Goal: Information Seeking & Learning: Learn about a topic

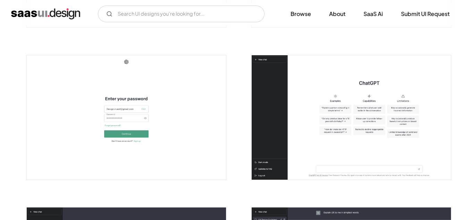
scroll to position [412, 0]
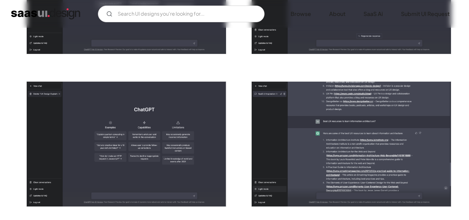
click at [166, 73] on div at bounding box center [122, 140] width 208 height 152
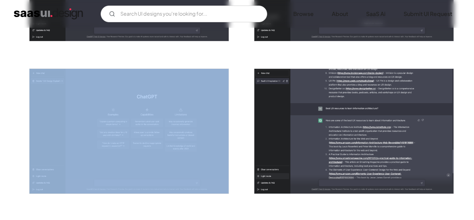
scroll to position [704, 0]
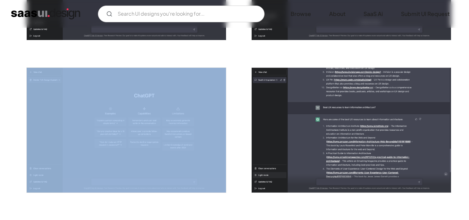
click at [166, 73] on div at bounding box center [122, 126] width 208 height 152
click at [166, 73] on img "open lightbox" at bounding box center [126, 130] width 199 height 125
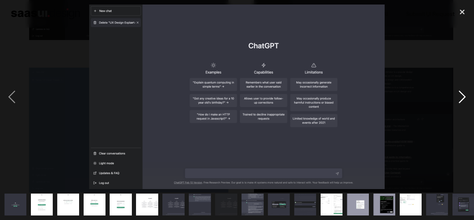
click at [458, 102] on div "next image" at bounding box center [462, 97] width 24 height 185
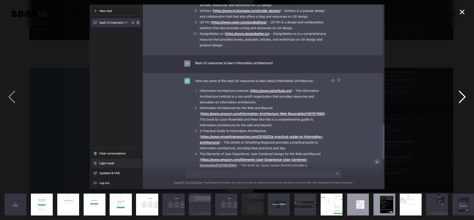
click at [458, 102] on div "next image" at bounding box center [462, 97] width 24 height 185
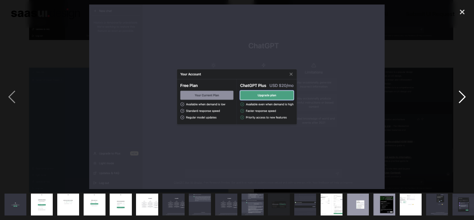
click at [458, 102] on div "next image" at bounding box center [462, 97] width 24 height 185
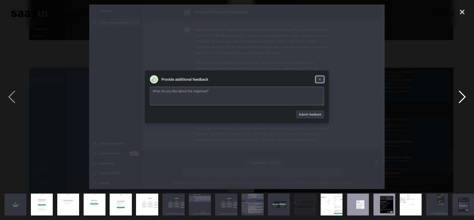
click at [458, 102] on div "next image" at bounding box center [462, 97] width 24 height 185
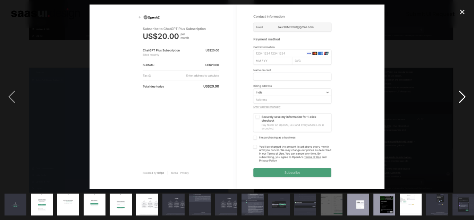
click at [458, 102] on div "next image" at bounding box center [462, 97] width 24 height 185
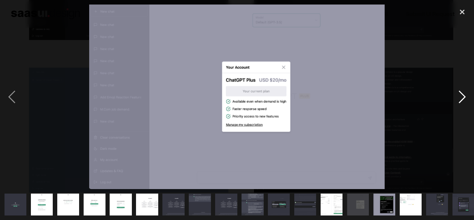
click at [458, 102] on div "next image" at bounding box center [462, 97] width 24 height 185
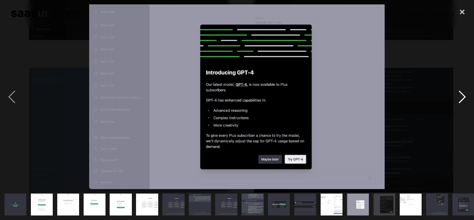
click at [458, 102] on div "next image" at bounding box center [462, 97] width 24 height 185
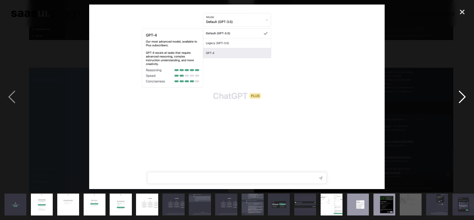
click at [458, 102] on div "next image" at bounding box center [462, 97] width 24 height 185
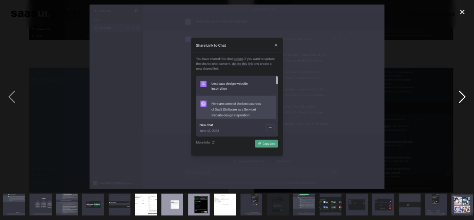
click at [458, 102] on div "next image" at bounding box center [462, 97] width 24 height 185
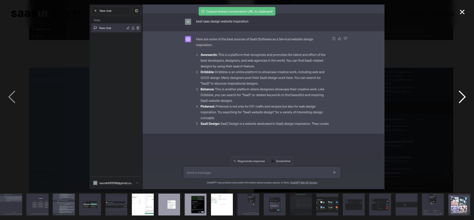
scroll to position [0, 189]
click at [458, 102] on div "next image" at bounding box center [462, 97] width 24 height 185
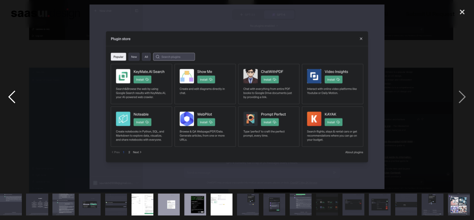
click at [11, 101] on div "previous image" at bounding box center [12, 97] width 24 height 185
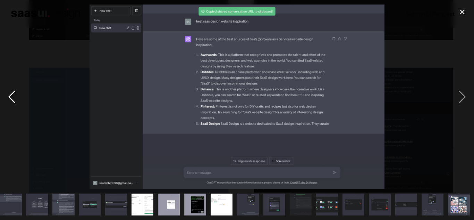
click at [11, 101] on div "previous image" at bounding box center [12, 97] width 24 height 185
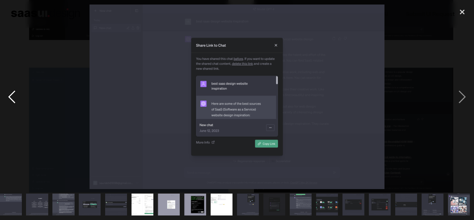
click at [11, 101] on div "previous image" at bounding box center [12, 97] width 24 height 185
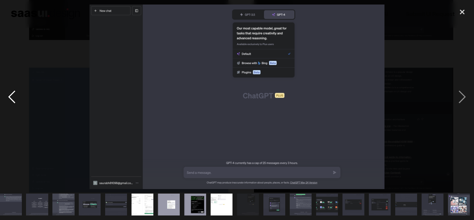
click at [11, 101] on div "previous image" at bounding box center [12, 97] width 24 height 185
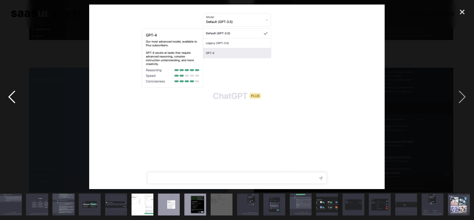
click at [11, 101] on div "previous image" at bounding box center [12, 97] width 24 height 185
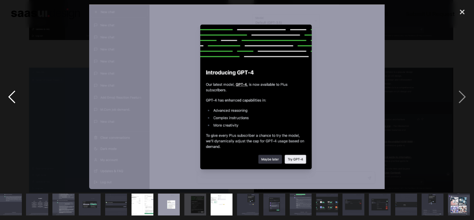
click at [11, 101] on div "previous image" at bounding box center [12, 97] width 24 height 185
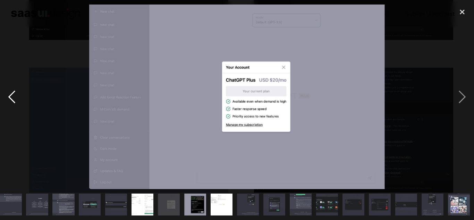
click at [11, 101] on div "previous image" at bounding box center [12, 97] width 24 height 185
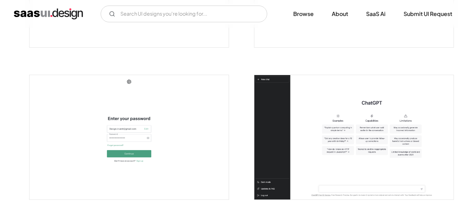
scroll to position [400, 0]
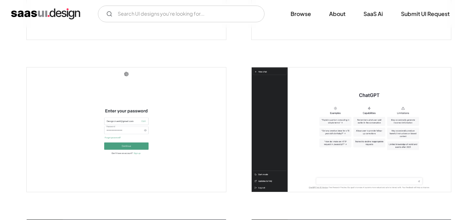
click at [333, 121] on img "open lightbox" at bounding box center [351, 129] width 199 height 125
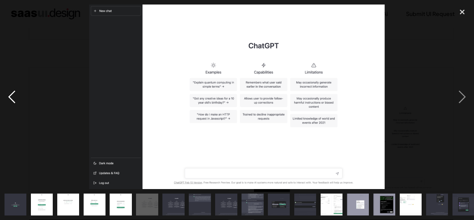
click at [14, 100] on div "previous image" at bounding box center [12, 97] width 24 height 185
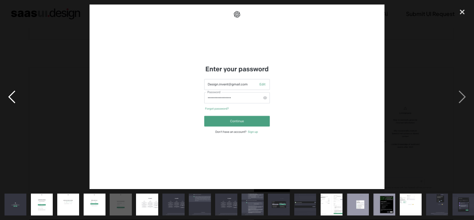
click at [14, 100] on div "previous image" at bounding box center [12, 97] width 24 height 185
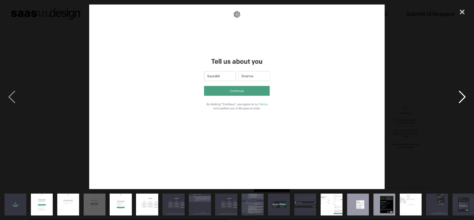
click at [459, 97] on div "next image" at bounding box center [462, 97] width 24 height 185
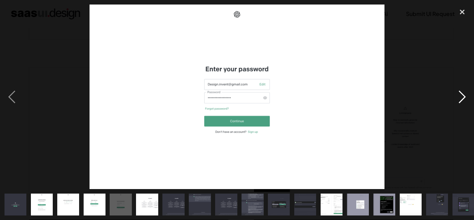
click at [458, 101] on div "next image" at bounding box center [462, 97] width 24 height 185
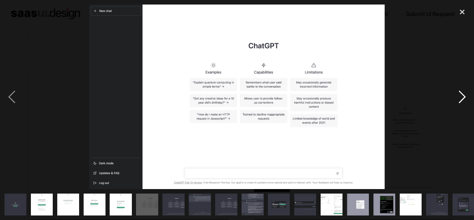
click at [458, 101] on div "next image" at bounding box center [462, 97] width 24 height 185
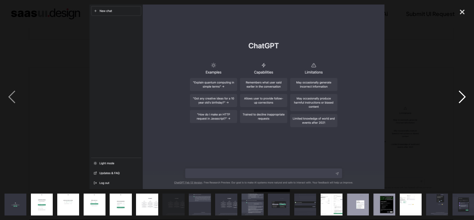
click at [458, 101] on div "next image" at bounding box center [462, 97] width 24 height 185
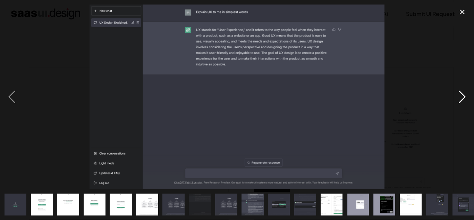
click at [458, 101] on div "next image" at bounding box center [462, 97] width 24 height 185
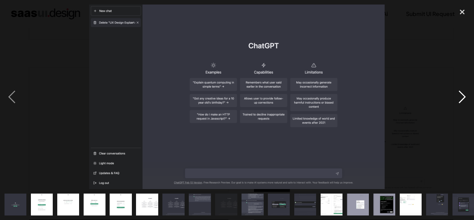
click at [458, 101] on div "next image" at bounding box center [462, 97] width 24 height 185
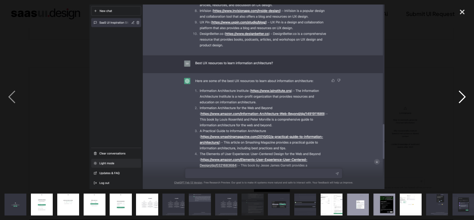
click at [458, 101] on div "next image" at bounding box center [462, 97] width 24 height 185
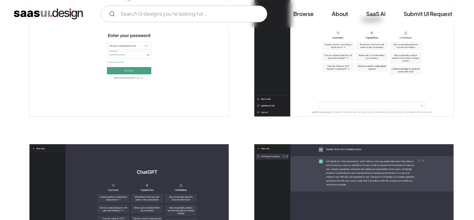
scroll to position [471, 0]
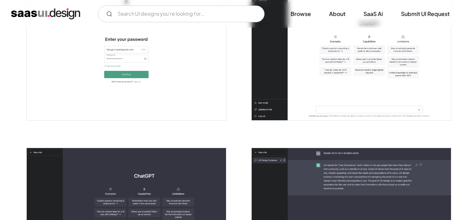
click at [335, 105] on img "open lightbox" at bounding box center [351, 58] width 199 height 125
